Goal: Information Seeking & Learning: Learn about a topic

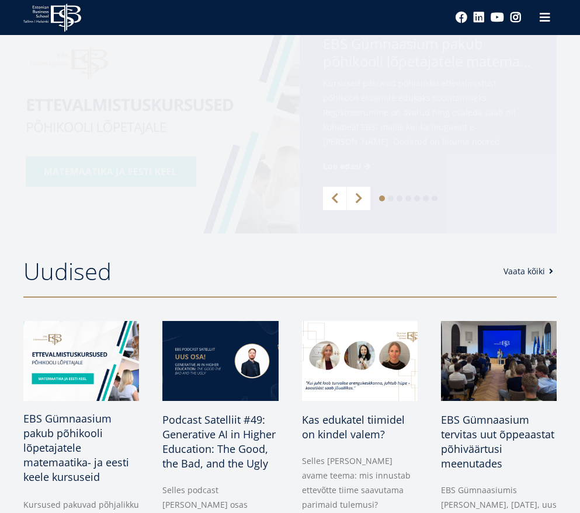
click at [63, 424] on span "EBS Gümnaasium pakub põhikooli lõpetajatele matemaatika- ja eesti keele kursuse…" at bounding box center [76, 448] width 106 height 72
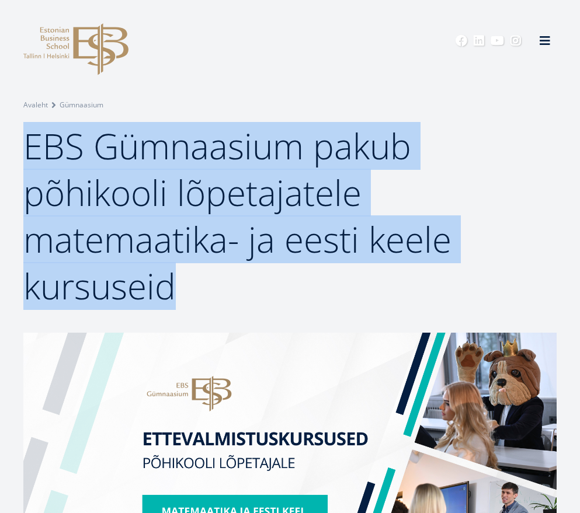
drag, startPoint x: 27, startPoint y: 148, endPoint x: 183, endPoint y: 270, distance: 197.7
click at [183, 270] on h1 "EBS Gümnaasium pakub põhikooli lõpetajatele matemaatika- ja eesti keele kursuse…" at bounding box center [289, 216] width 533 height 187
copy span "EBS Gümnaasium pakub põhikooli lõpetajatele matemaatika- ja eesti keele kursuse…"
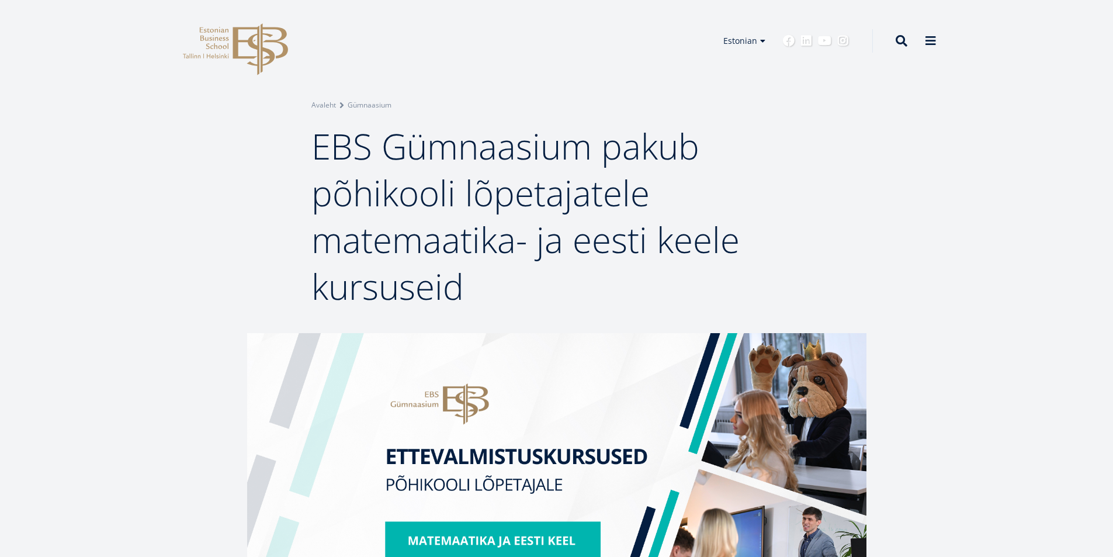
click at [534, 95] on div "Breadcrumb Avaleht Gümnaasium EBS Gümnaasium pakub põhikooli lõpetajatele matem…" at bounding box center [556, 166] width 1113 height 333
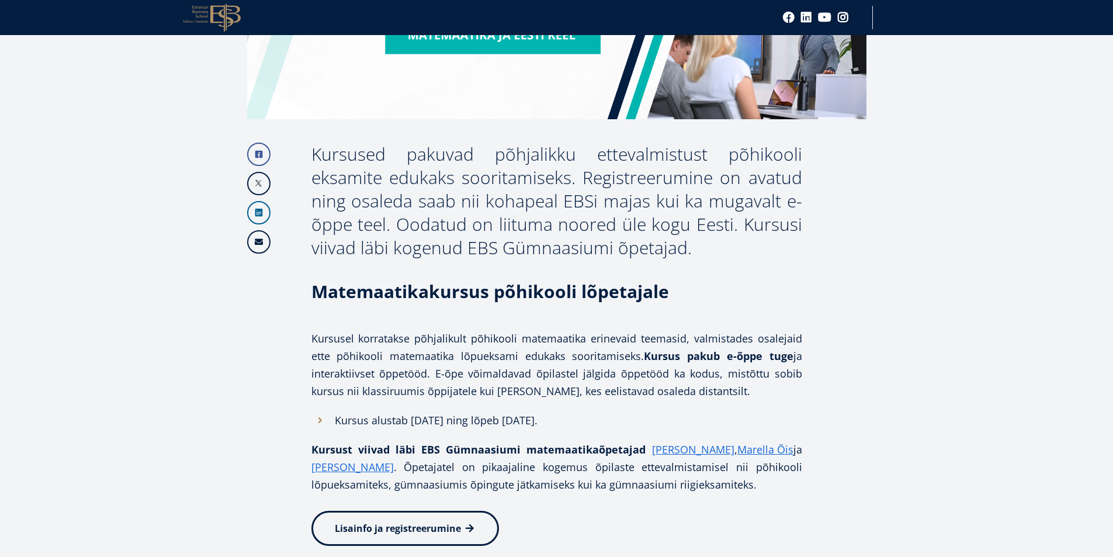
scroll to position [526, 0]
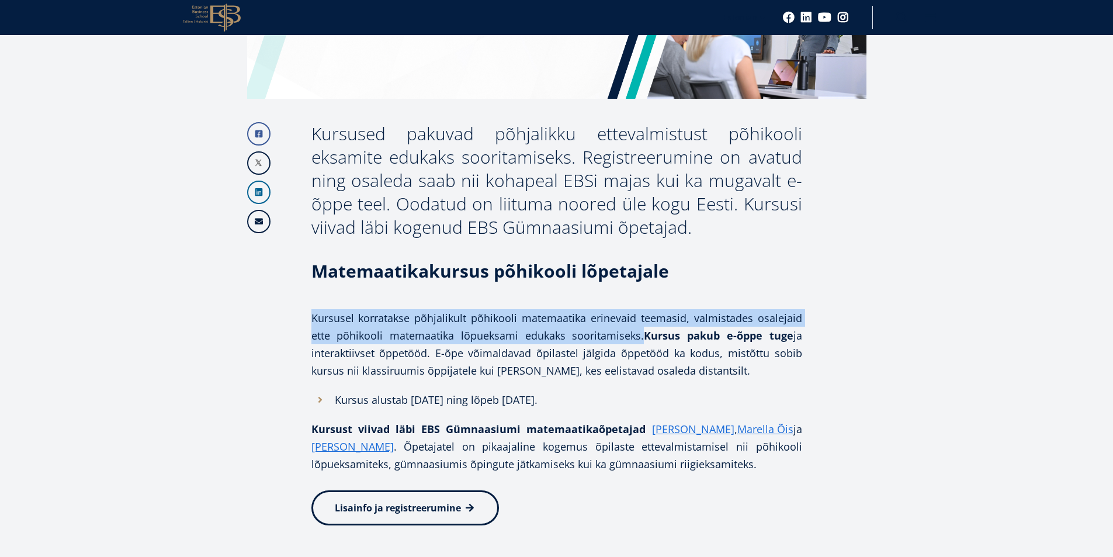
drag, startPoint x: 313, startPoint y: 318, endPoint x: 639, endPoint y: 328, distance: 326.0
click at [579, 328] on p "Kursusel korratakse põhjalikult põhikooli matemaatika erinevaid teemasid, valmi…" at bounding box center [556, 344] width 491 height 70
copy p "Kursusel korratakse põhjalikult põhikooli matemaatika erinevaid teemasid, valmi…"
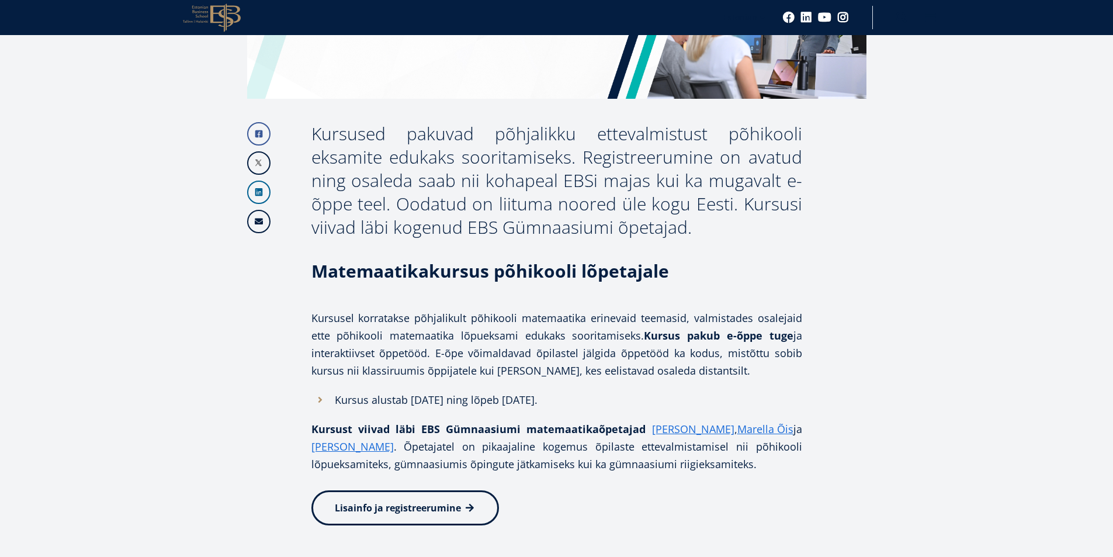
click at [579, 232] on article "Facebook Linkedin Email Kursused pakuvad põhjalikku ettevalmistust põhikooli ek…" at bounding box center [556, 535] width 1113 height 1457
click at [579, 220] on article "Facebook Linkedin Email Kursused pakuvad põhjalikku ettevalmistust põhikooli ek…" at bounding box center [556, 535] width 1113 height 1457
click at [579, 248] on article "Facebook Linkedin Email Kursused pakuvad põhjalikku ettevalmistust põhikooli ek…" at bounding box center [556, 535] width 1113 height 1457
click at [579, 294] on article "Facebook Linkedin Email Kursused pakuvad põhjalikku ettevalmistust põhikooli ek…" at bounding box center [556, 535] width 1113 height 1457
click at [579, 344] on article "Facebook Linkedin Email Kursused pakuvad põhjalikku ettevalmistust põhikooli ek…" at bounding box center [556, 535] width 1113 height 1457
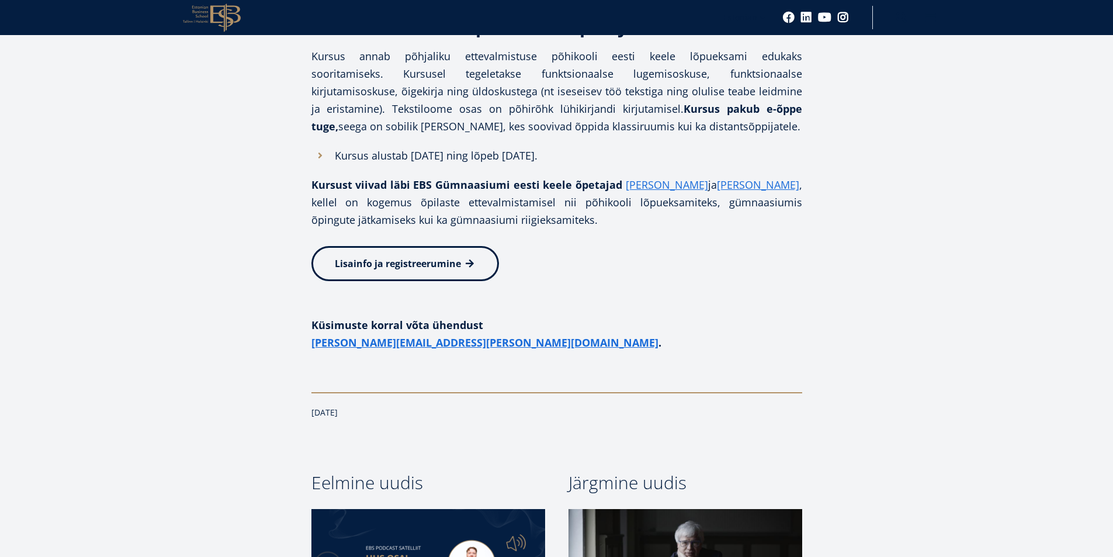
scroll to position [1075, 0]
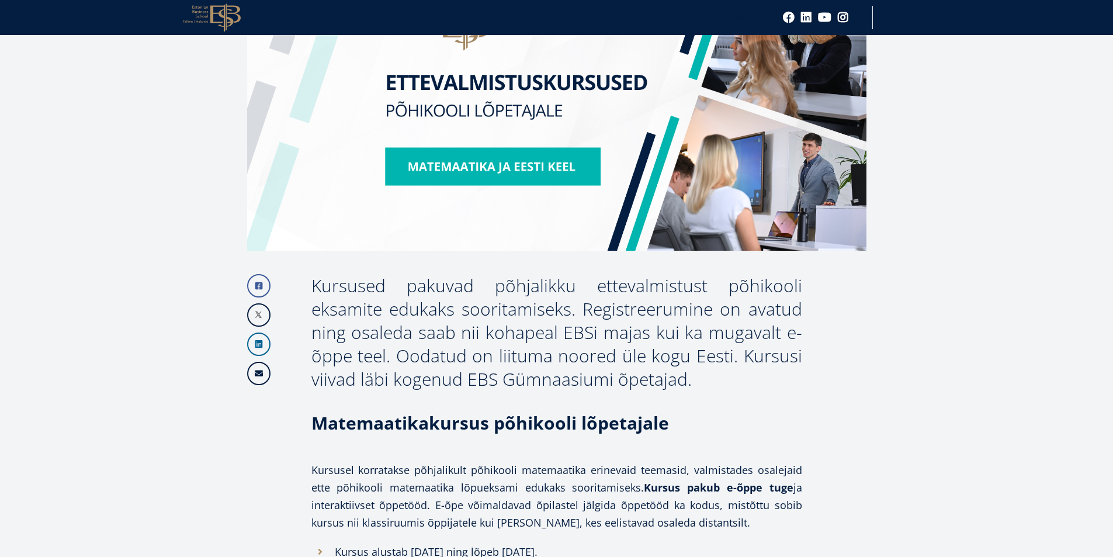
scroll to position [40, 0]
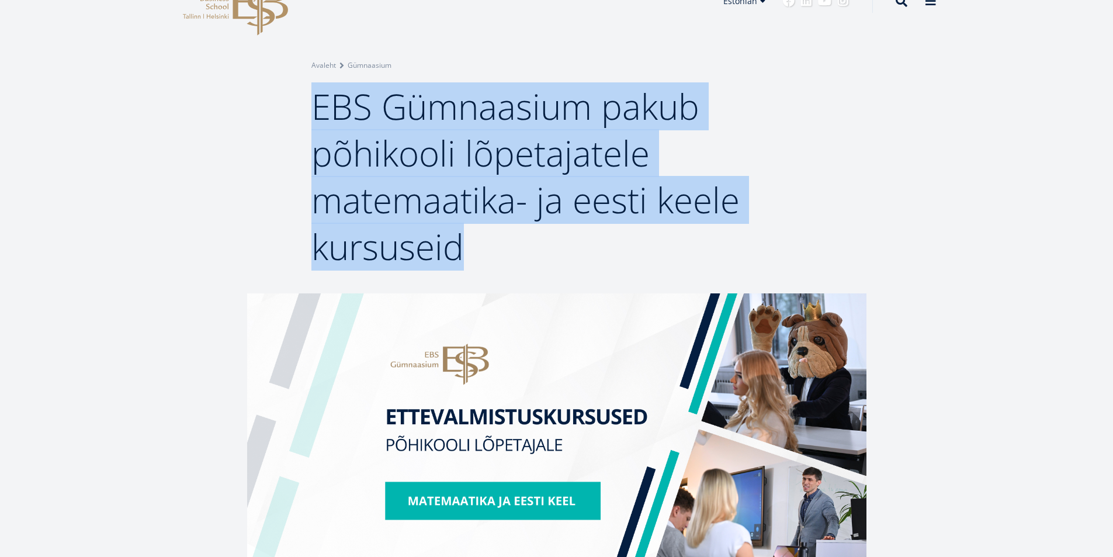
drag, startPoint x: 314, startPoint y: 107, endPoint x: 458, endPoint y: 237, distance: 193.5
click at [458, 237] on span "EBS Gümnaasium pakub põhikooli lõpetajatele matemaatika- ja eesti keele kursuse…" at bounding box center [525, 176] width 428 height 188
copy span "EBS Gümnaasium pakub põhikooli lõpetajatele matemaatika- ja eesti keele kursuse…"
